Goal: Navigation & Orientation: Find specific page/section

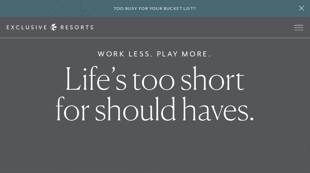
click at [131, 18] on div "Schedule a Meeting Get Started Visit home page Member Login Schedule a Meeting …" at bounding box center [155, 27] width 310 height 21
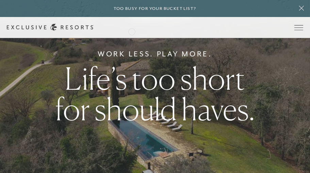
drag, startPoint x: 0, startPoint y: 0, endPoint x: 134, endPoint y: 33, distance: 137.6
click at [134, 33] on div "Schedule a Meeting Get Started Visit home page Member Login Schedule a Meeting …" at bounding box center [155, 27] width 310 height 21
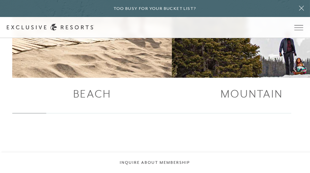
scroll to position [822, 0]
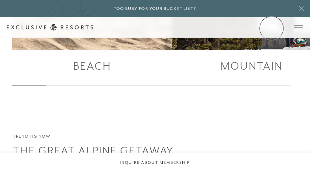
click at [0, 0] on link "Member Login" at bounding box center [0, 0] width 0 height 0
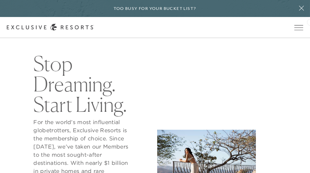
scroll to position [169, 0]
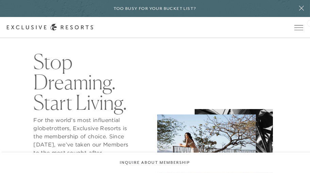
drag, startPoint x: 312, startPoint y: 12, endPoint x: 310, endPoint y: 22, distance: 10.5
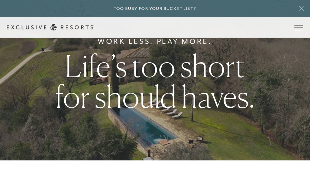
scroll to position [0, 0]
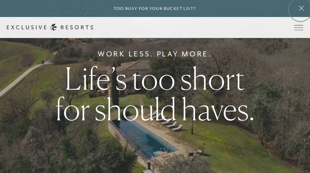
click at [300, 10] on icon at bounding box center [301, 7] width 13 height 5
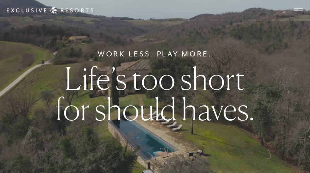
click at [160, 60] on h6 "Work Less. Play More." at bounding box center [155, 54] width 115 height 11
drag, startPoint x: 163, startPoint y: 53, endPoint x: 129, endPoint y: 101, distance: 58.7
click at [129, 101] on h1 "Life’s too short for should haves." at bounding box center [154, 93] width 201 height 61
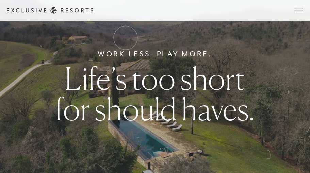
click at [0, 0] on link "The Collection" at bounding box center [0, 0] width 0 height 0
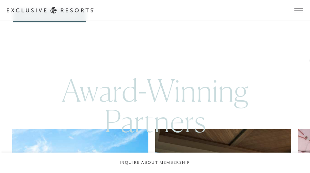
scroll to position [1988, 0]
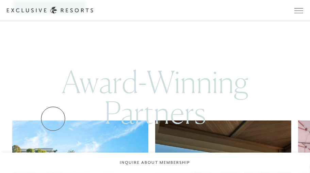
click at [53, 14] on link "View Full Collection" at bounding box center [49, 7] width 73 height 13
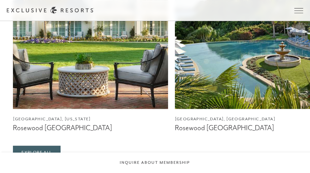
scroll to position [585, 0]
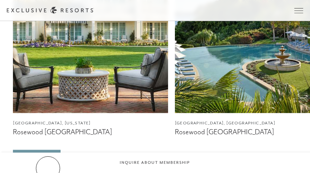
click at [48, 163] on link "Explore All" at bounding box center [36, 156] width 47 height 13
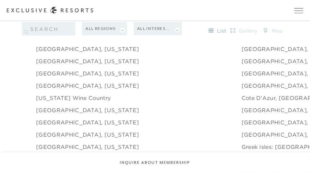
scroll to position [627, 0]
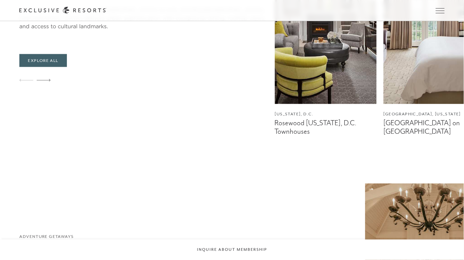
scroll to position [855, 0]
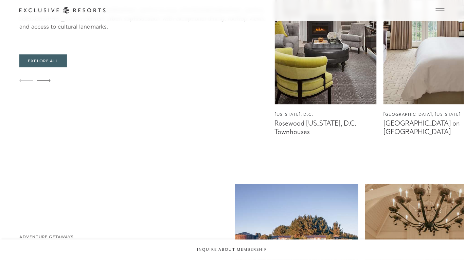
drag, startPoint x: 301, startPoint y: 0, endPoint x: 204, endPoint y: 163, distance: 190.2
click at [204, 163] on main "Suite Escapes Await The Rosewood Collection Welcome to The Suite Life. Gain exc…" at bounding box center [232, 226] width 464 height 2162
click at [45, 89] on div at bounding box center [44, 81] width 14 height 16
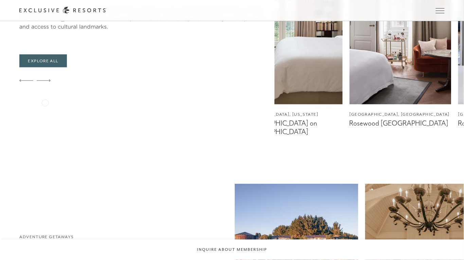
click at [45, 89] on div at bounding box center [44, 81] width 14 height 16
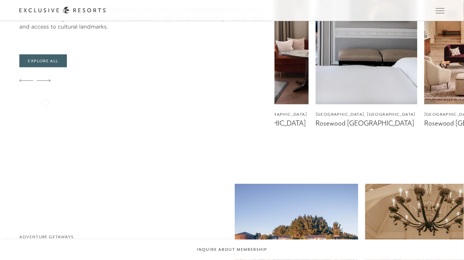
click at [45, 89] on div at bounding box center [44, 81] width 14 height 16
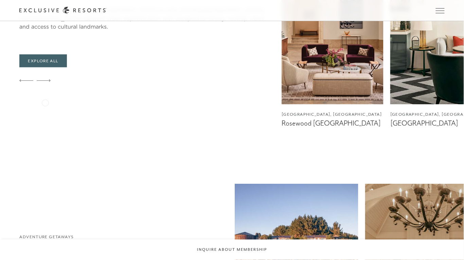
click at [45, 89] on div at bounding box center [44, 81] width 14 height 16
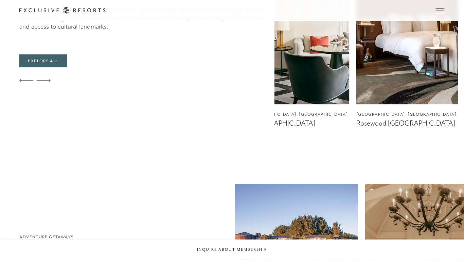
click at [45, 89] on div at bounding box center [44, 81] width 14 height 16
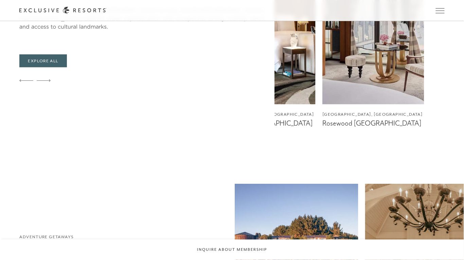
click at [45, 89] on div at bounding box center [44, 81] width 14 height 16
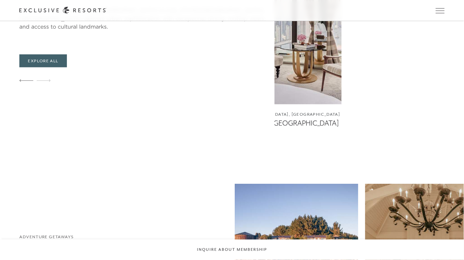
click at [45, 89] on div at bounding box center [44, 81] width 14 height 16
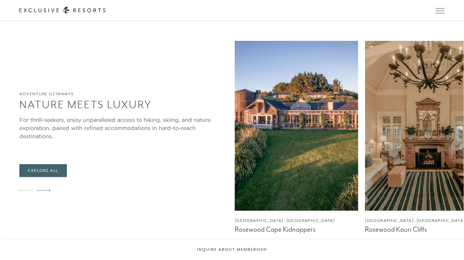
scroll to position [1000, 0]
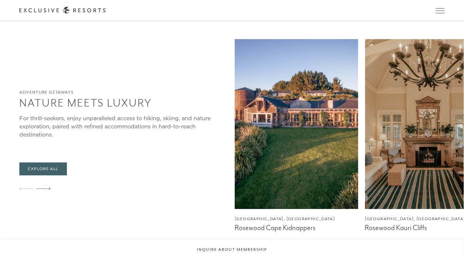
click at [46, 173] on icon at bounding box center [44, 188] width 14 height 3
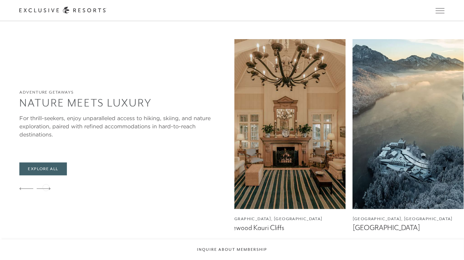
click at [46, 173] on icon at bounding box center [44, 188] width 14 height 3
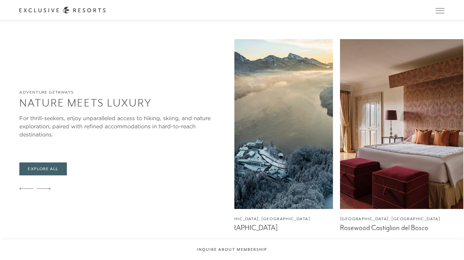
click at [46, 173] on icon at bounding box center [44, 188] width 14 height 3
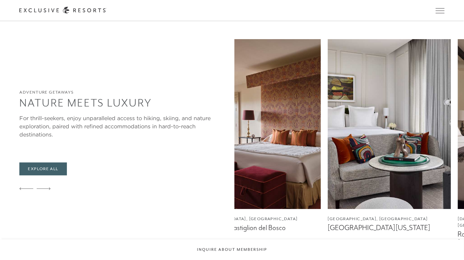
click at [46, 173] on icon at bounding box center [44, 188] width 14 height 3
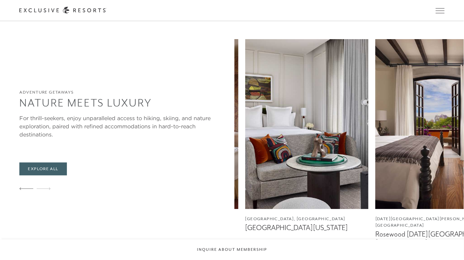
click at [46, 173] on icon at bounding box center [44, 188] width 14 height 3
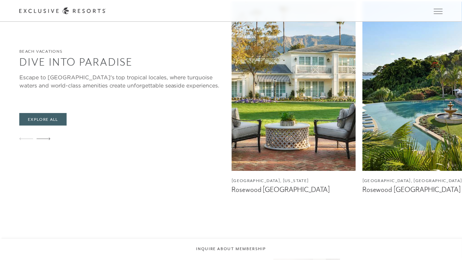
scroll to position [546, 0]
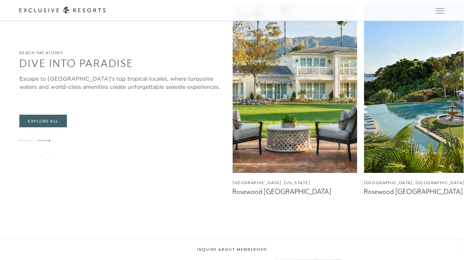
click at [45, 142] on icon at bounding box center [44, 140] width 14 height 3
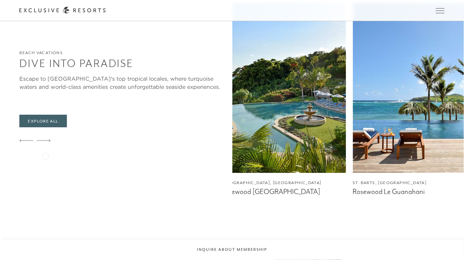
click at [45, 142] on icon at bounding box center [44, 140] width 14 height 3
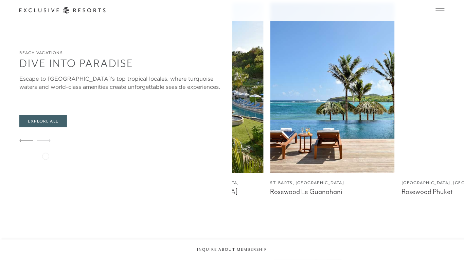
click at [45, 142] on icon at bounding box center [44, 140] width 14 height 3
